Goal: Find specific page/section: Find specific page/section

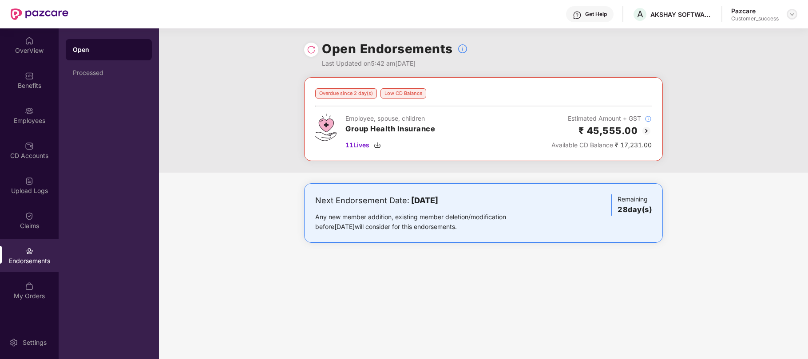
click at [794, 15] on img at bounding box center [792, 14] width 7 height 7
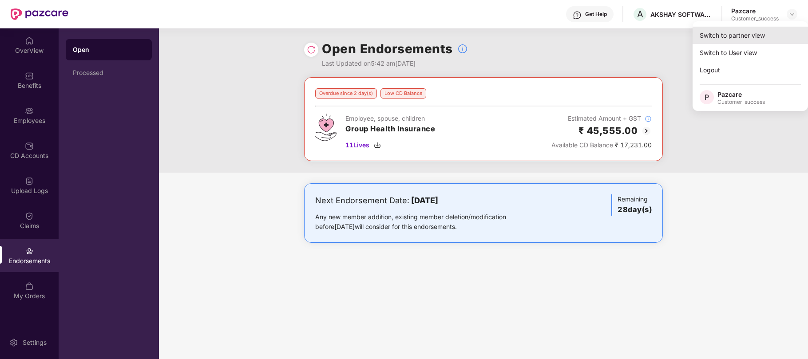
click at [745, 33] on div "Switch to partner view" at bounding box center [750, 35] width 115 height 17
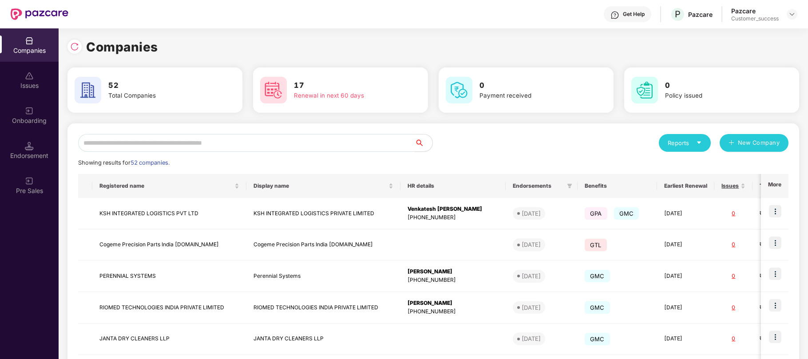
click at [173, 140] on input "text" at bounding box center [246, 143] width 337 height 18
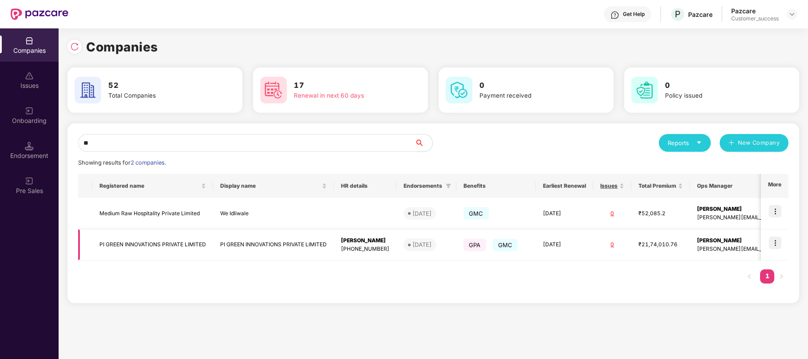
type input "**"
click at [773, 238] on img at bounding box center [775, 243] width 12 height 12
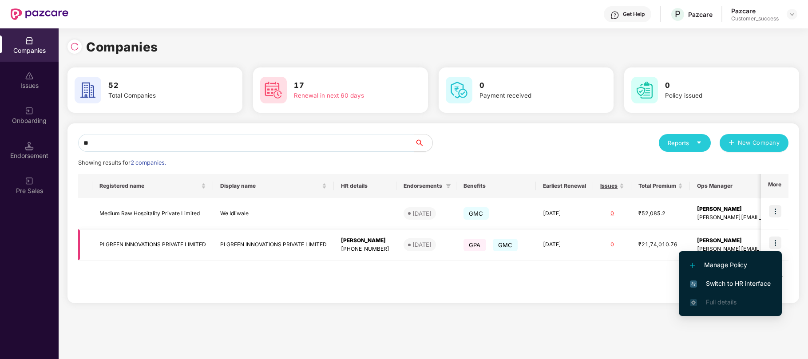
click at [572, 242] on td "[DATE]" at bounding box center [564, 246] width 57 height 32
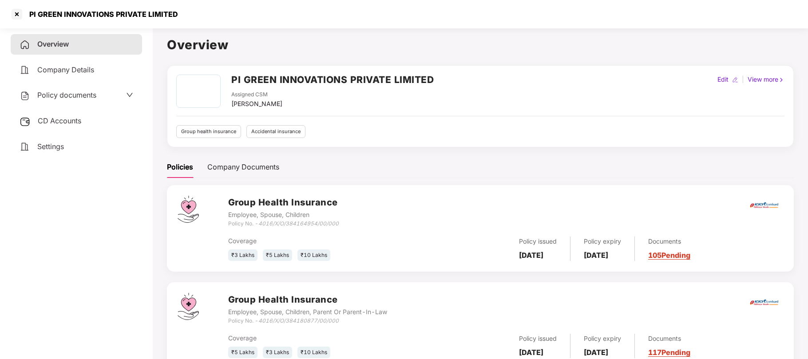
click at [63, 92] on span "Policy documents" at bounding box center [66, 95] width 59 height 9
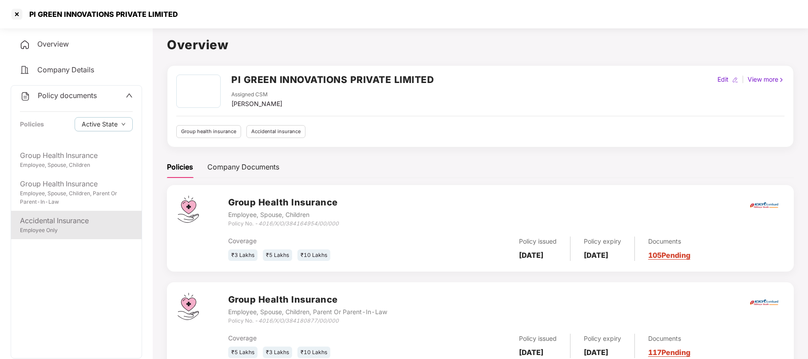
click at [80, 211] on div "Accidental Insurance Employee Only" at bounding box center [76, 225] width 131 height 28
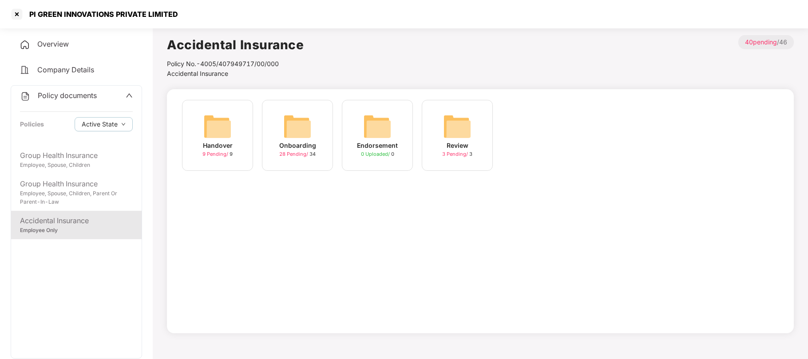
click at [323, 139] on div "Onboarding 28 Pending / 34" at bounding box center [297, 135] width 71 height 71
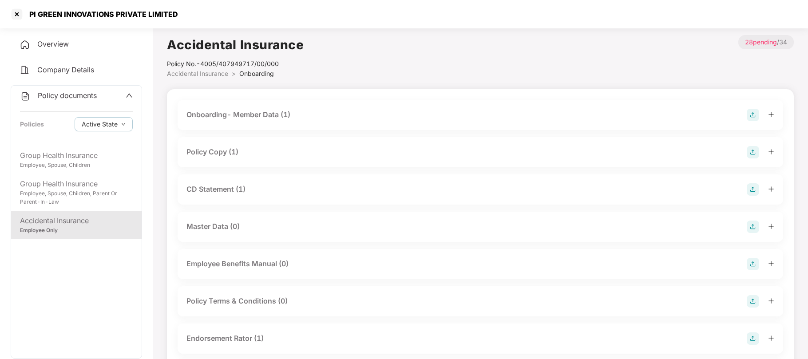
click at [223, 189] on div "CD Statement (1)" at bounding box center [216, 189] width 59 height 11
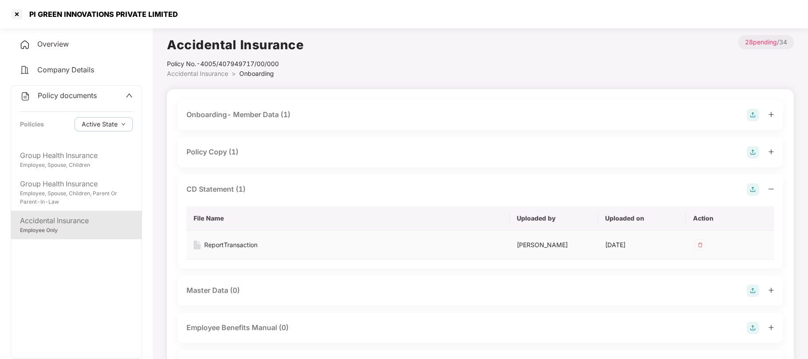
click at [239, 244] on div "ReportTransaction" at bounding box center [230, 245] width 53 height 10
click at [19, 15] on div at bounding box center [17, 14] width 14 height 14
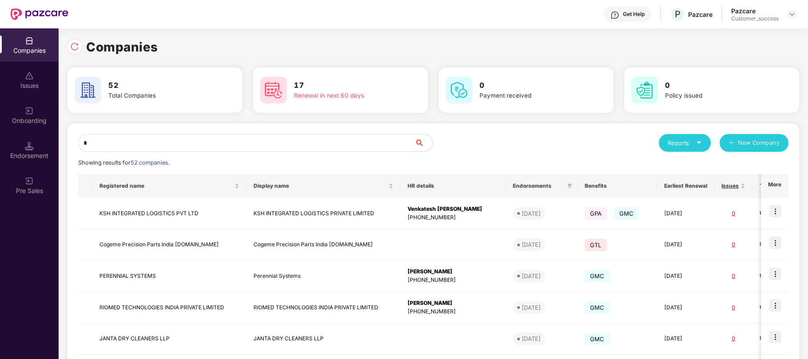
click at [338, 141] on input "*" at bounding box center [246, 143] width 337 height 18
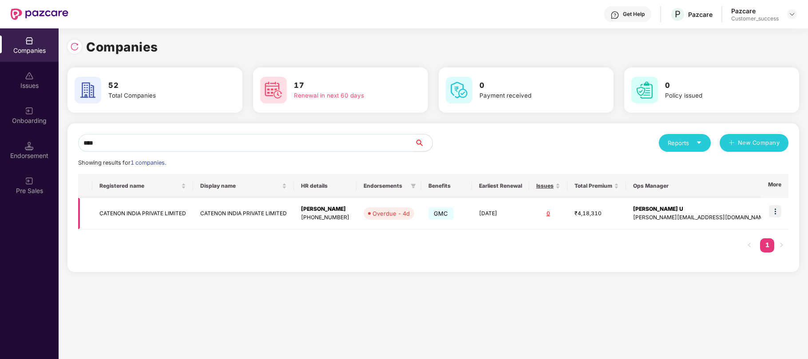
type input "****"
click at [349, 215] on div "[PHONE_NUMBER]" at bounding box center [325, 218] width 48 height 8
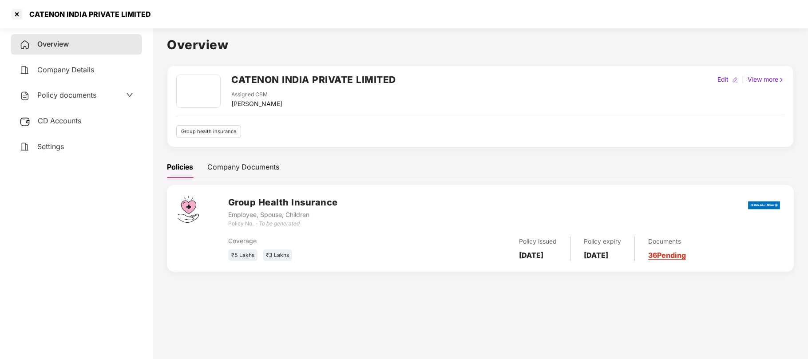
click at [70, 93] on span "Policy documents" at bounding box center [66, 95] width 59 height 9
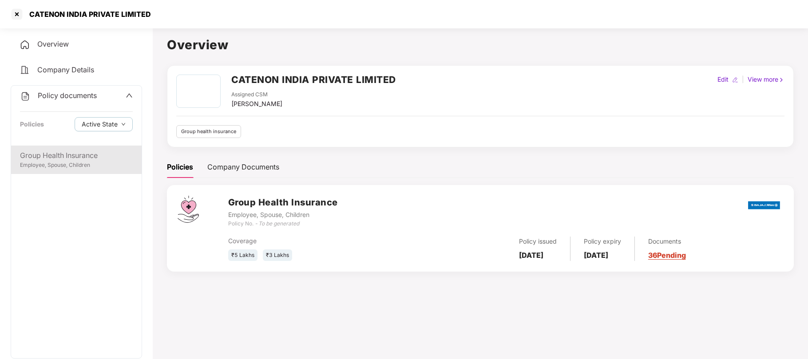
click at [40, 169] on div "Group Health Insurance Employee, Spouse, Children" at bounding box center [76, 160] width 131 height 28
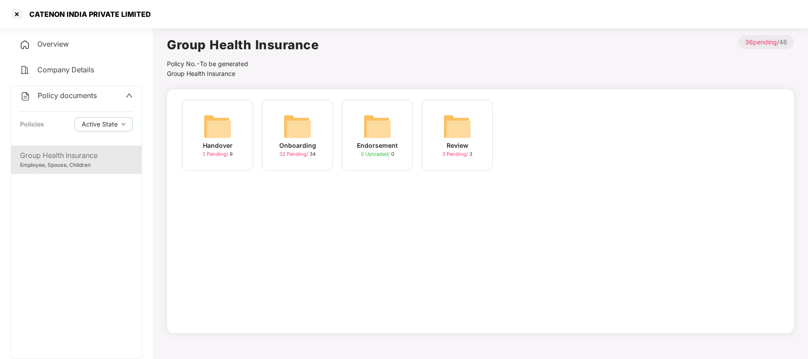
click at [295, 151] on div "32 Pending / 34" at bounding box center [297, 155] width 36 height 8
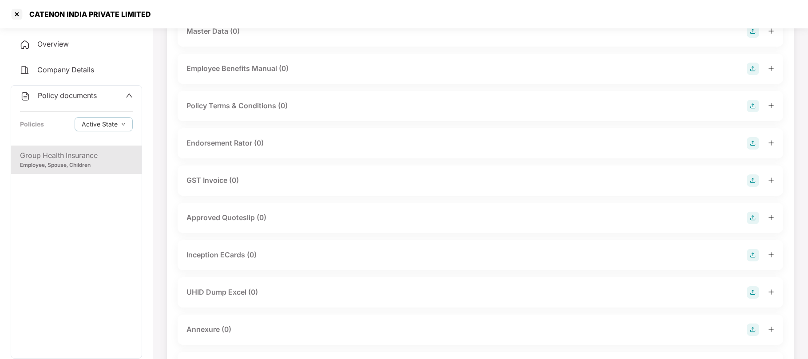
scroll to position [196, 0]
